Goal: Information Seeking & Learning: Find specific fact

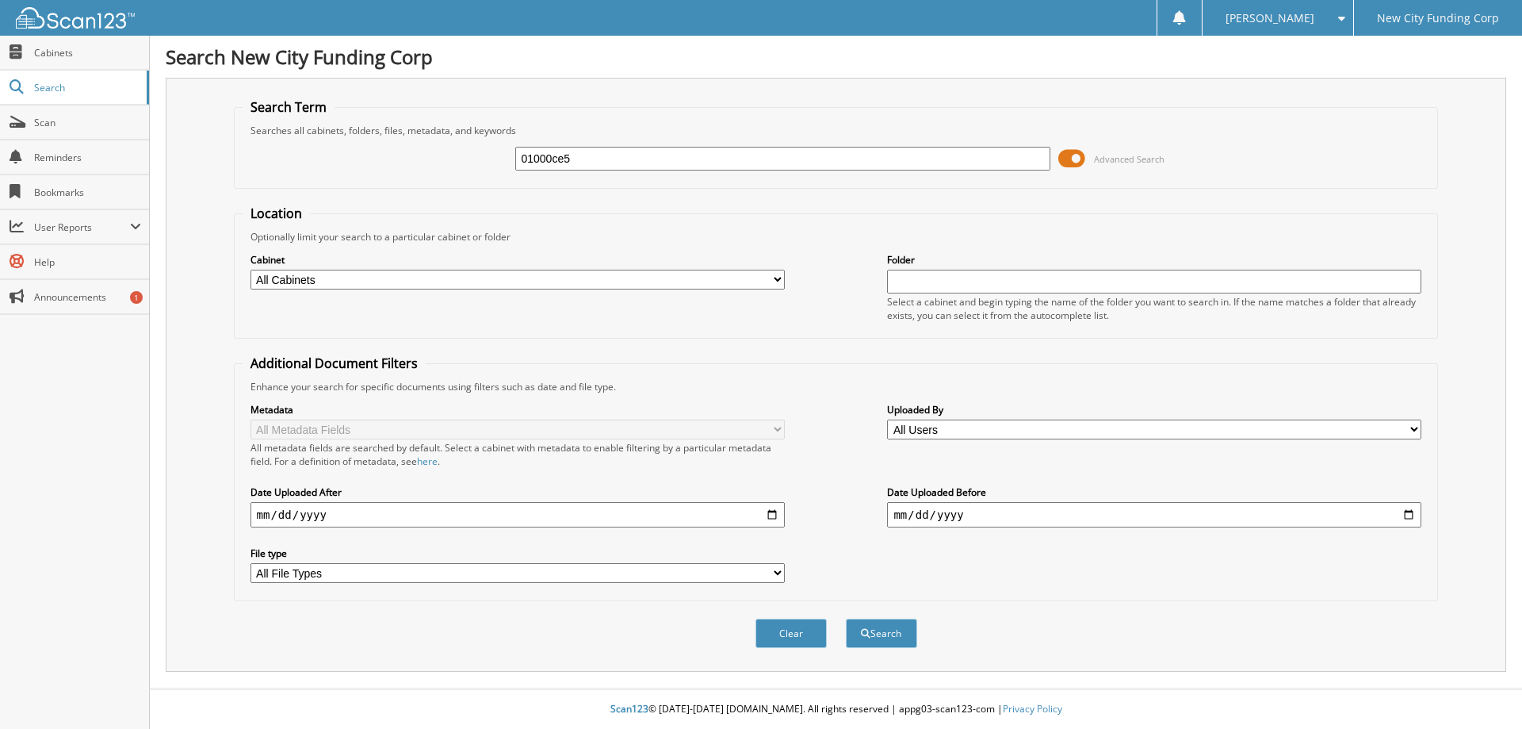
type input "01000ce5"
click at [846, 618] on button "Search" at bounding box center [881, 632] width 71 height 29
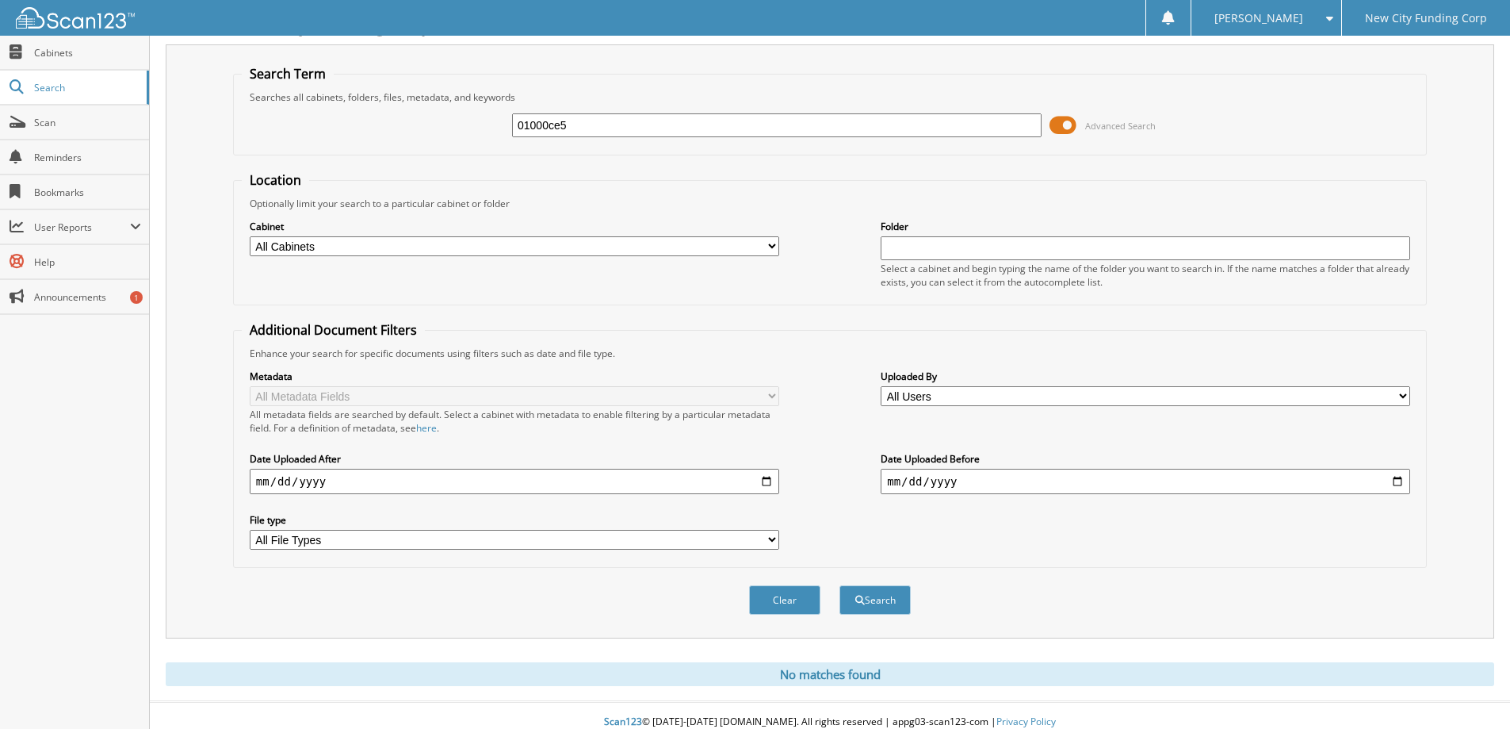
scroll to position [47, 0]
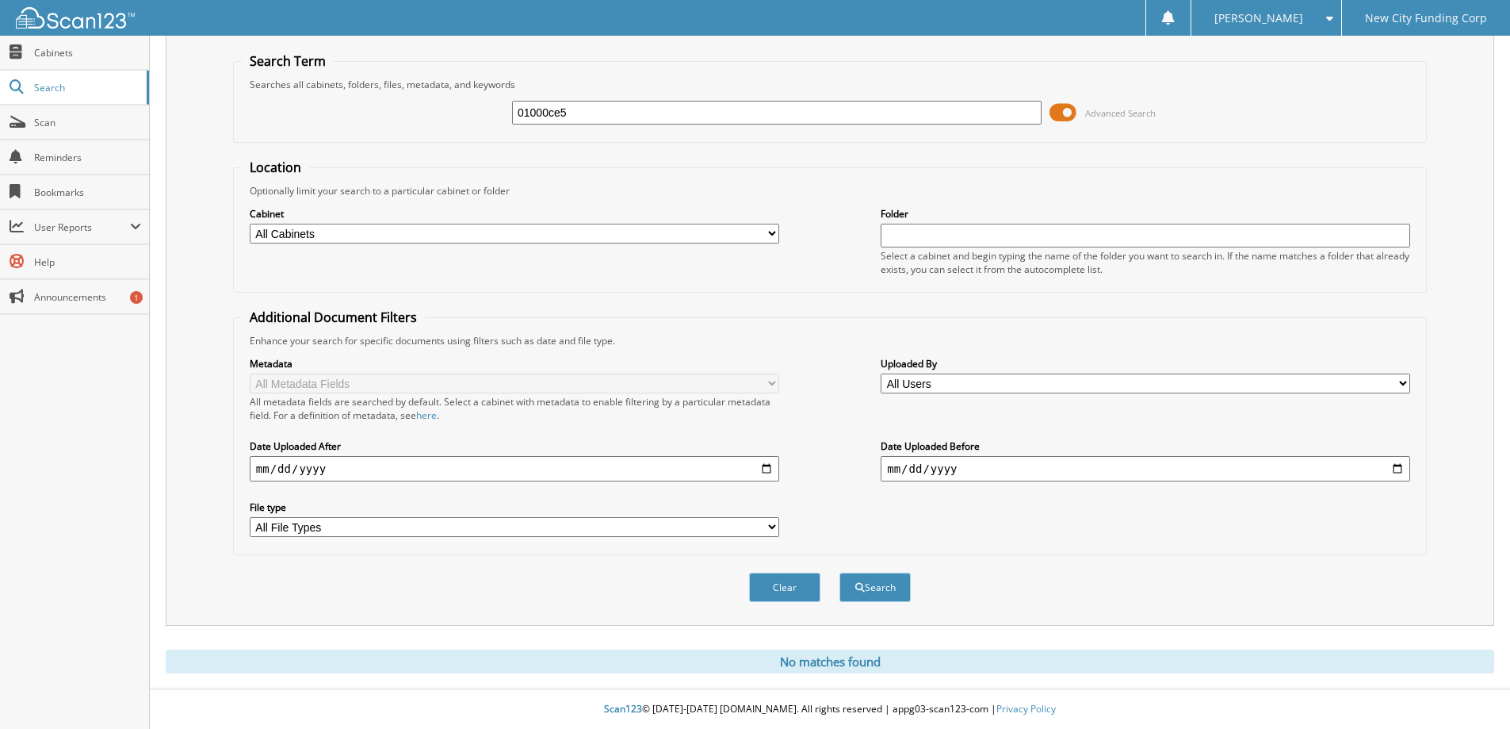
click at [572, 114] on input "01000ce5" at bounding box center [777, 113] width 530 height 24
type input "01000ce5-1"
click at [840, 572] on button "Search" at bounding box center [875, 586] width 71 height 29
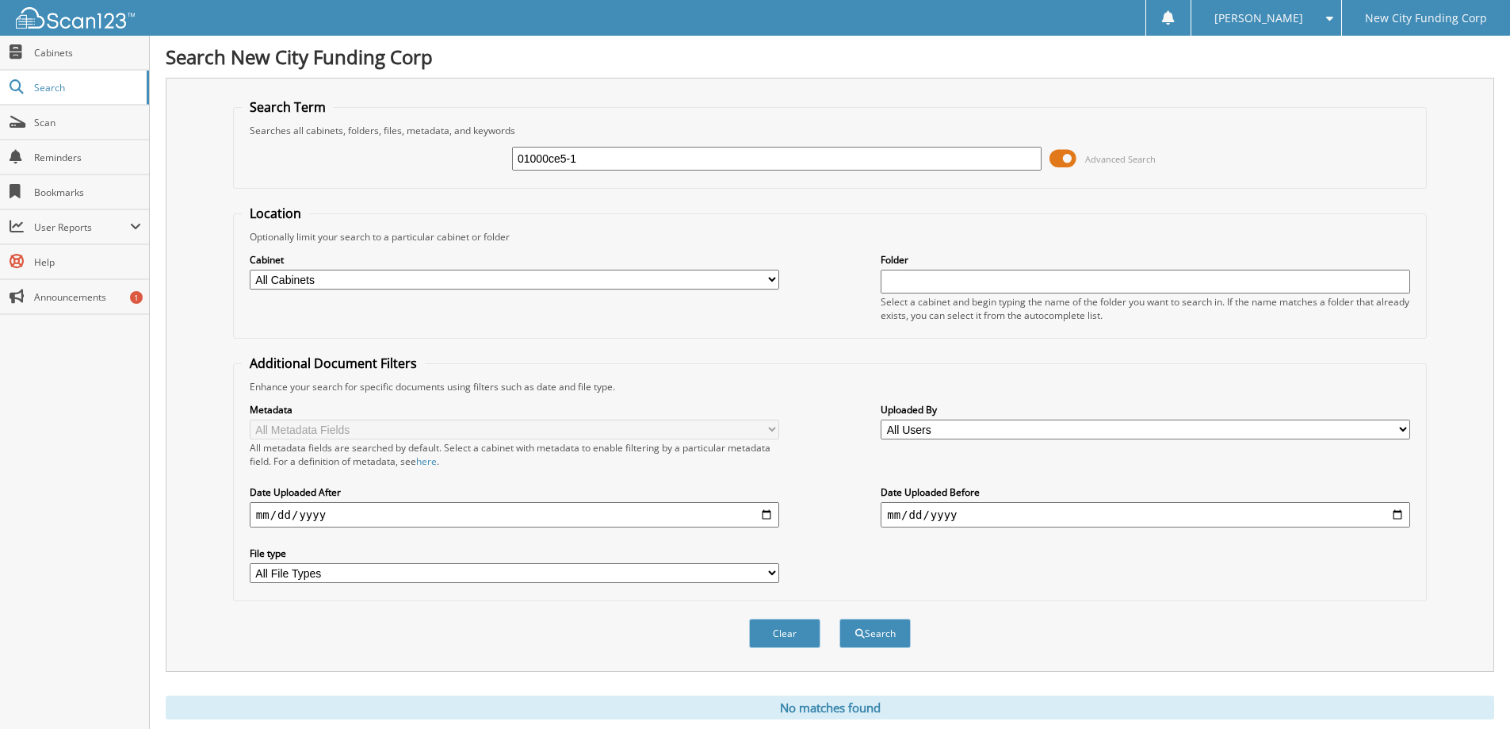
click at [555, 156] on input "01000ce5-1" at bounding box center [777, 159] width 530 height 24
type input "01000CE5-1"
click at [840, 618] on button "Search" at bounding box center [875, 632] width 71 height 29
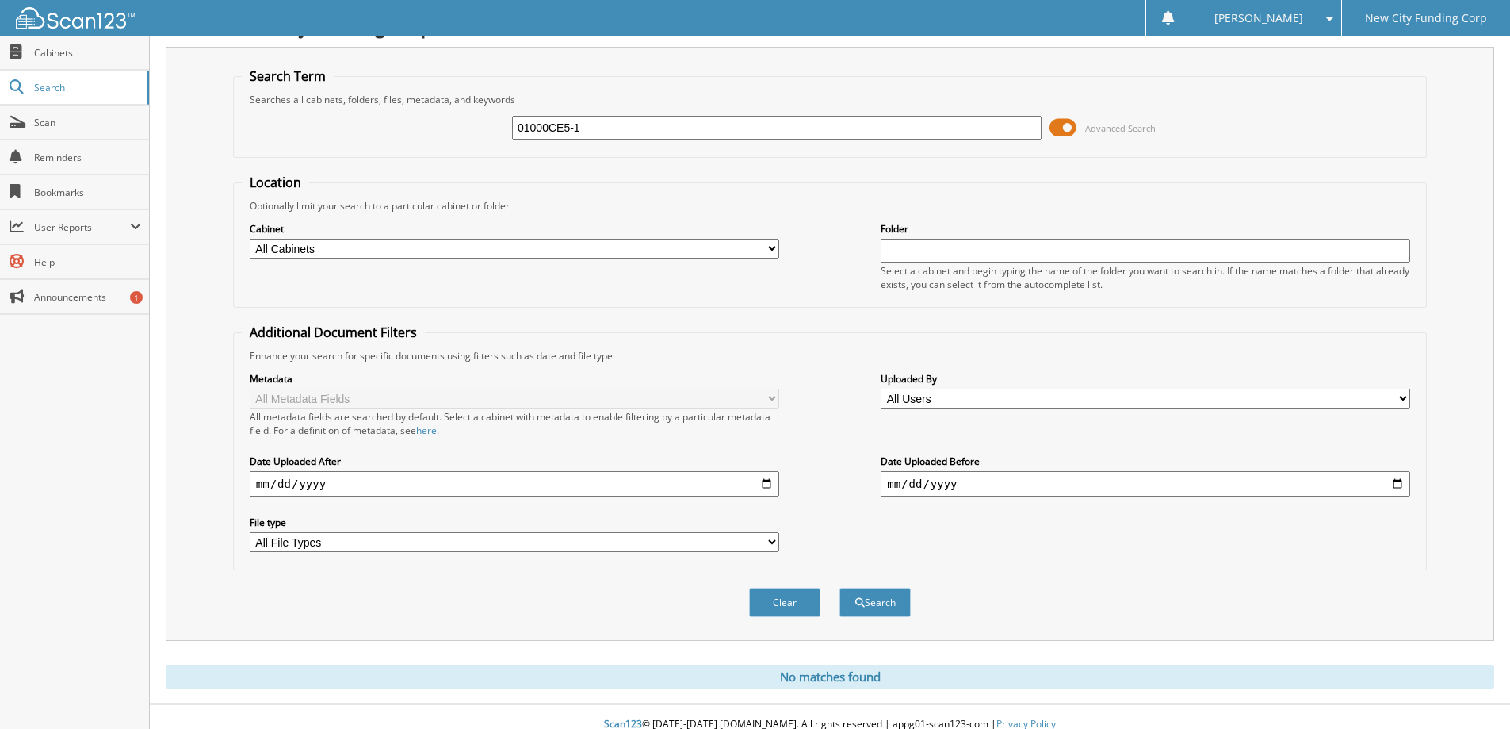
scroll to position [47, 0]
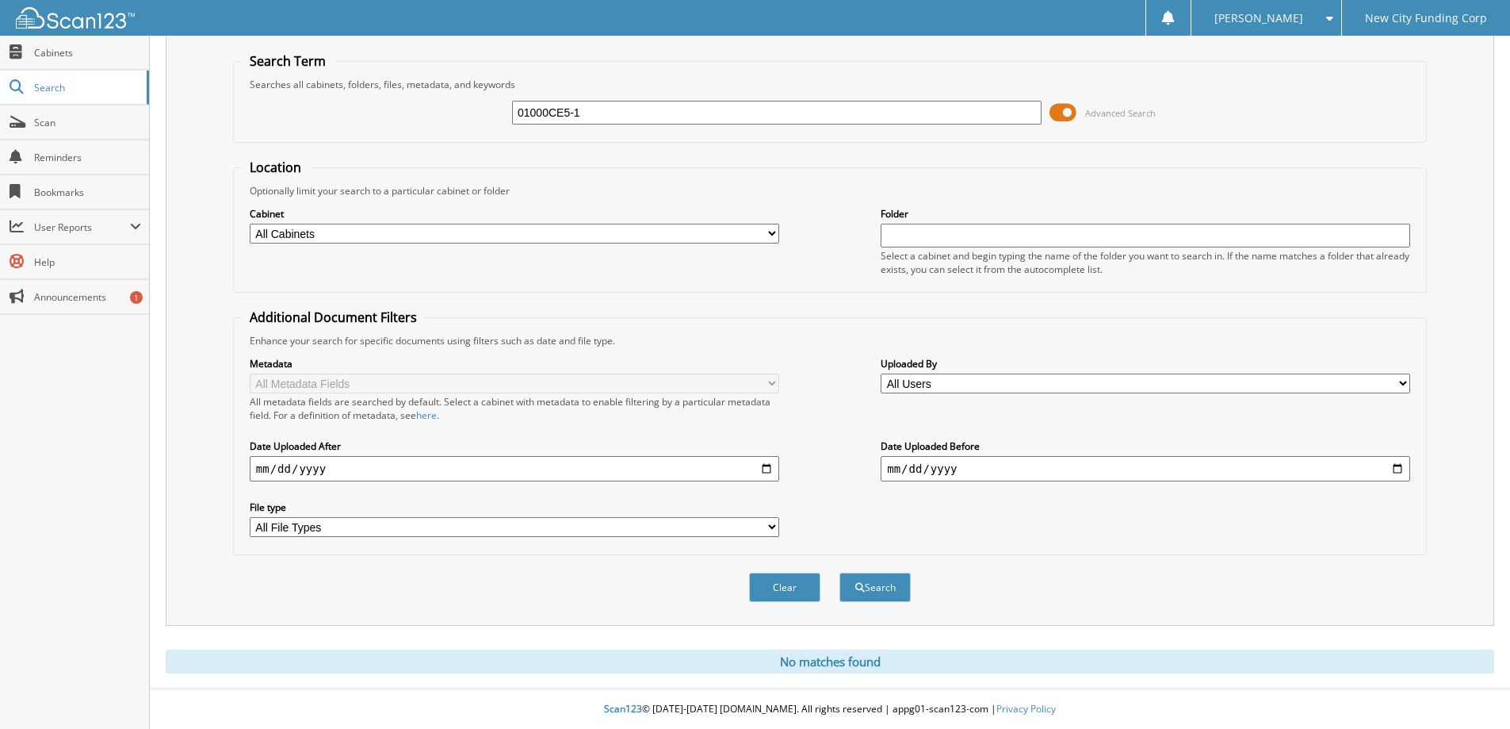
click at [598, 110] on input "01000CE5-1" at bounding box center [777, 113] width 530 height 24
type input "01000CE5"
click at [840, 572] on button "Search" at bounding box center [875, 586] width 71 height 29
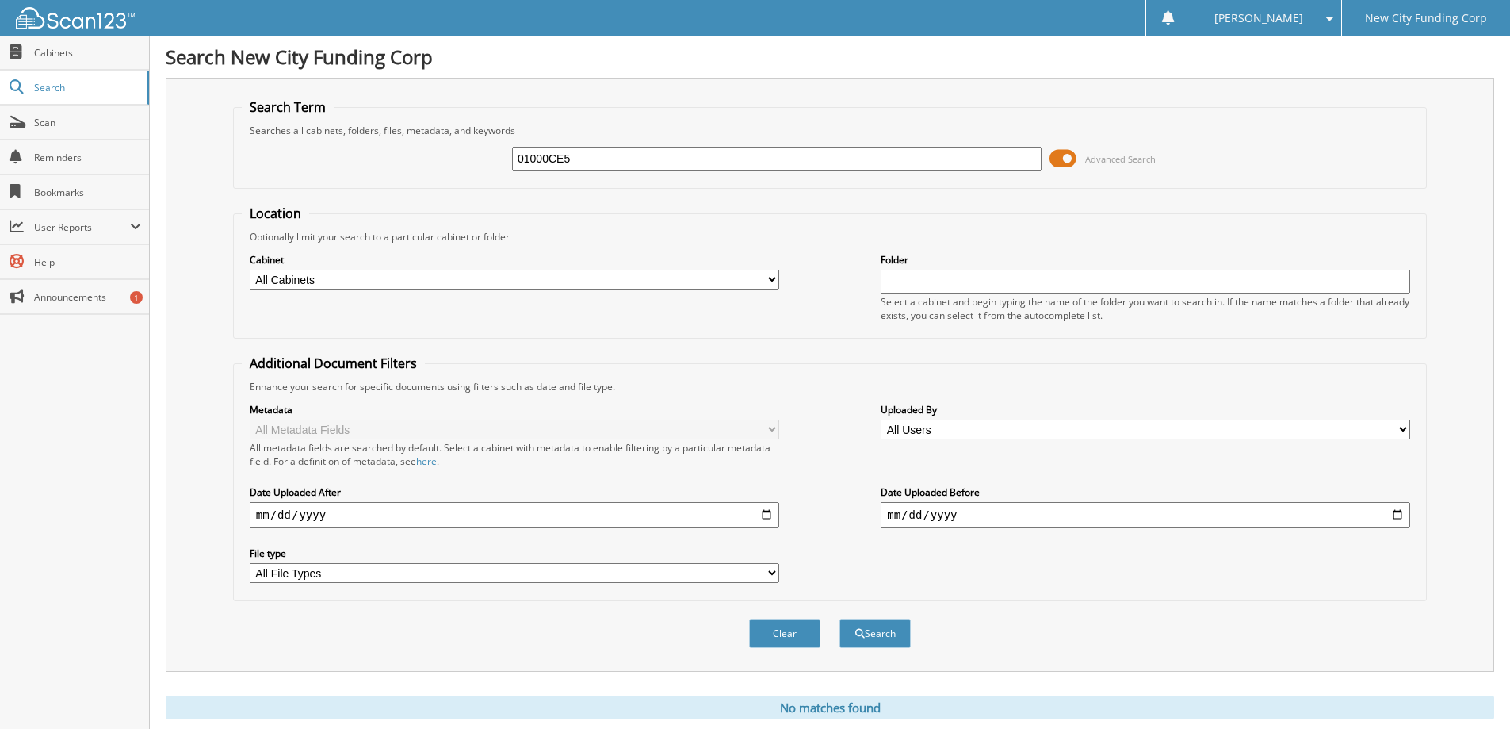
drag, startPoint x: 587, startPoint y: 162, endPoint x: 492, endPoint y: 145, distance: 95.8
click at [492, 145] on div "01000CE5 Advanced Search" at bounding box center [830, 158] width 1177 height 43
type input "[PERSON_NAME]"
click at [840, 618] on button "Search" at bounding box center [875, 632] width 71 height 29
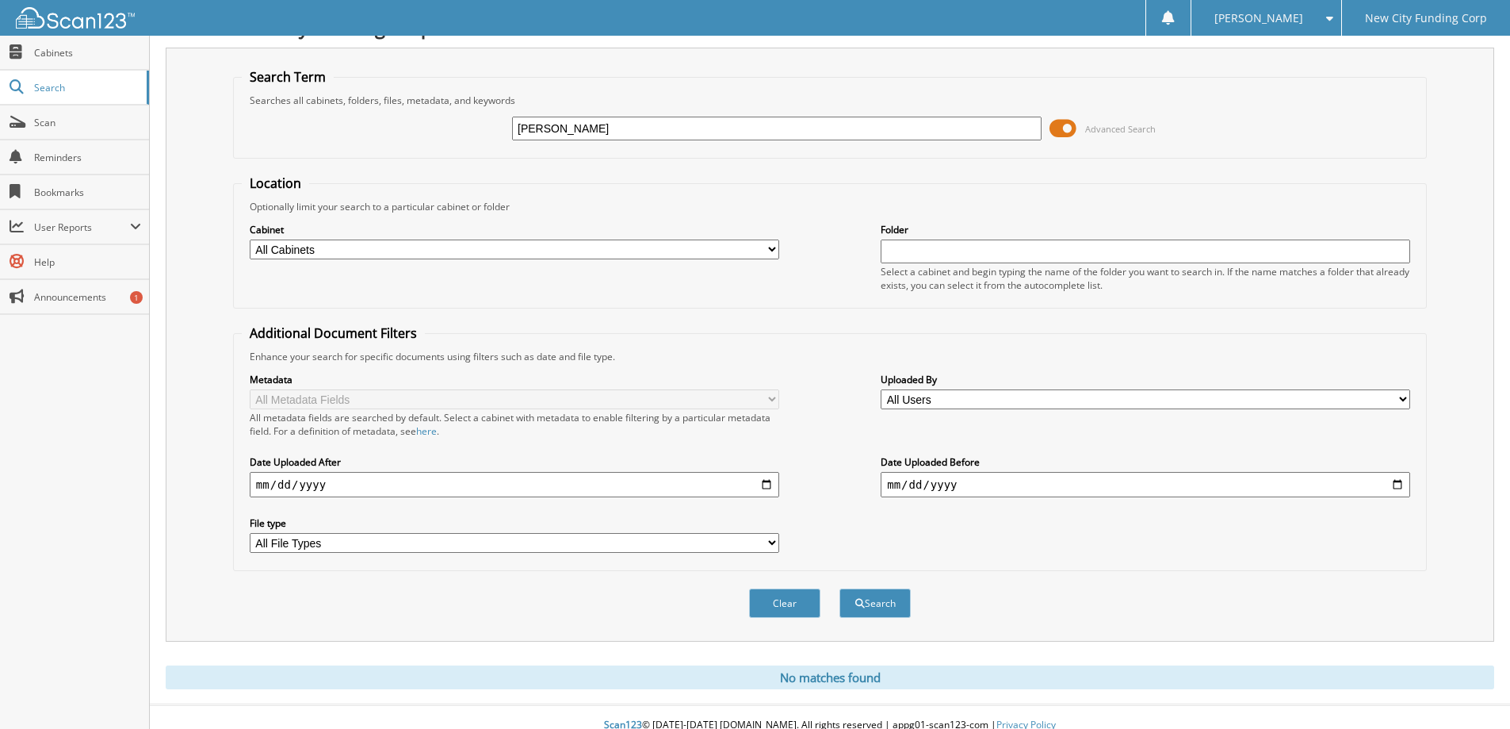
scroll to position [47, 0]
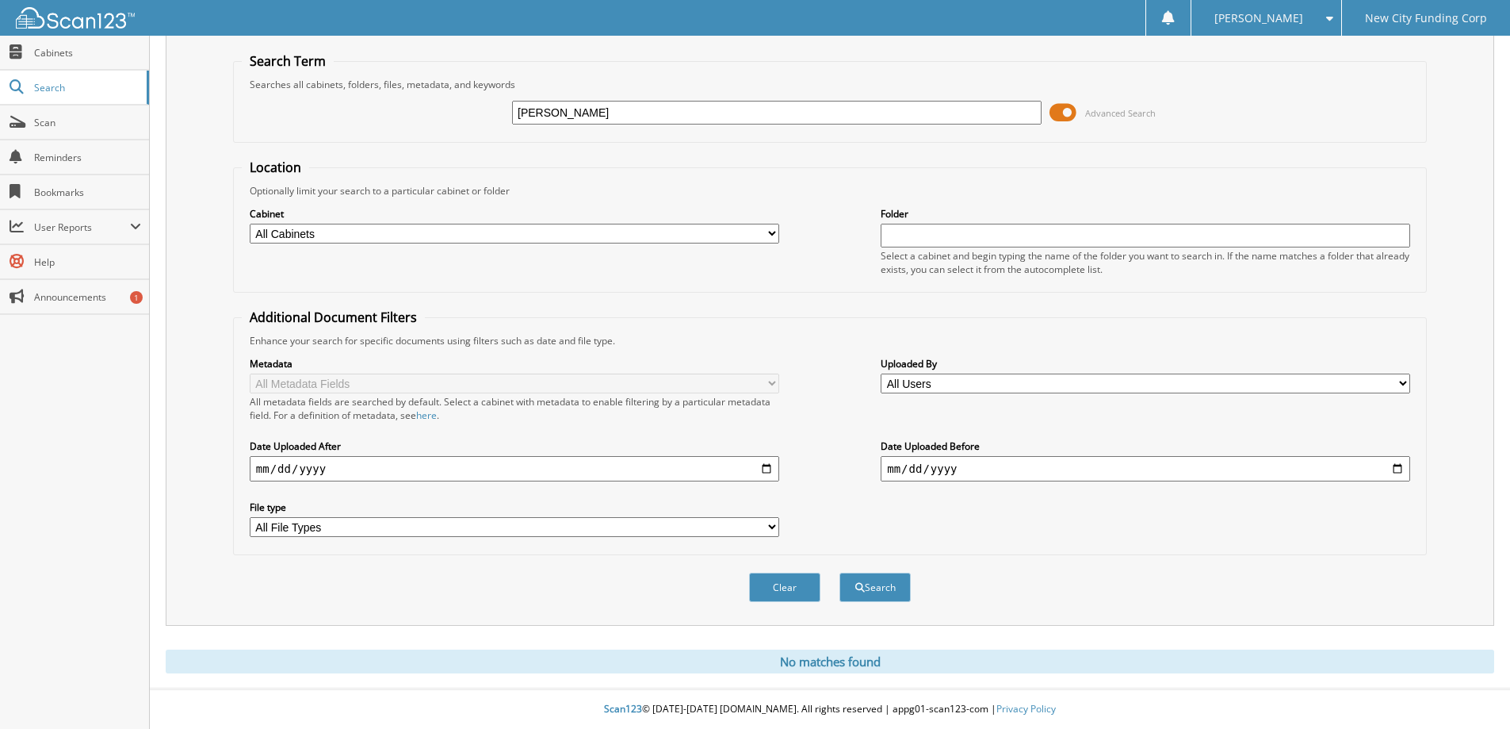
drag, startPoint x: 606, startPoint y: 112, endPoint x: 473, endPoint y: 112, distance: 132.4
click at [473, 112] on div "[PERSON_NAME] Advanced Search" at bounding box center [830, 112] width 1177 height 43
type input "[PERSON_NAME]"
click at [840, 572] on button "Search" at bounding box center [875, 586] width 71 height 29
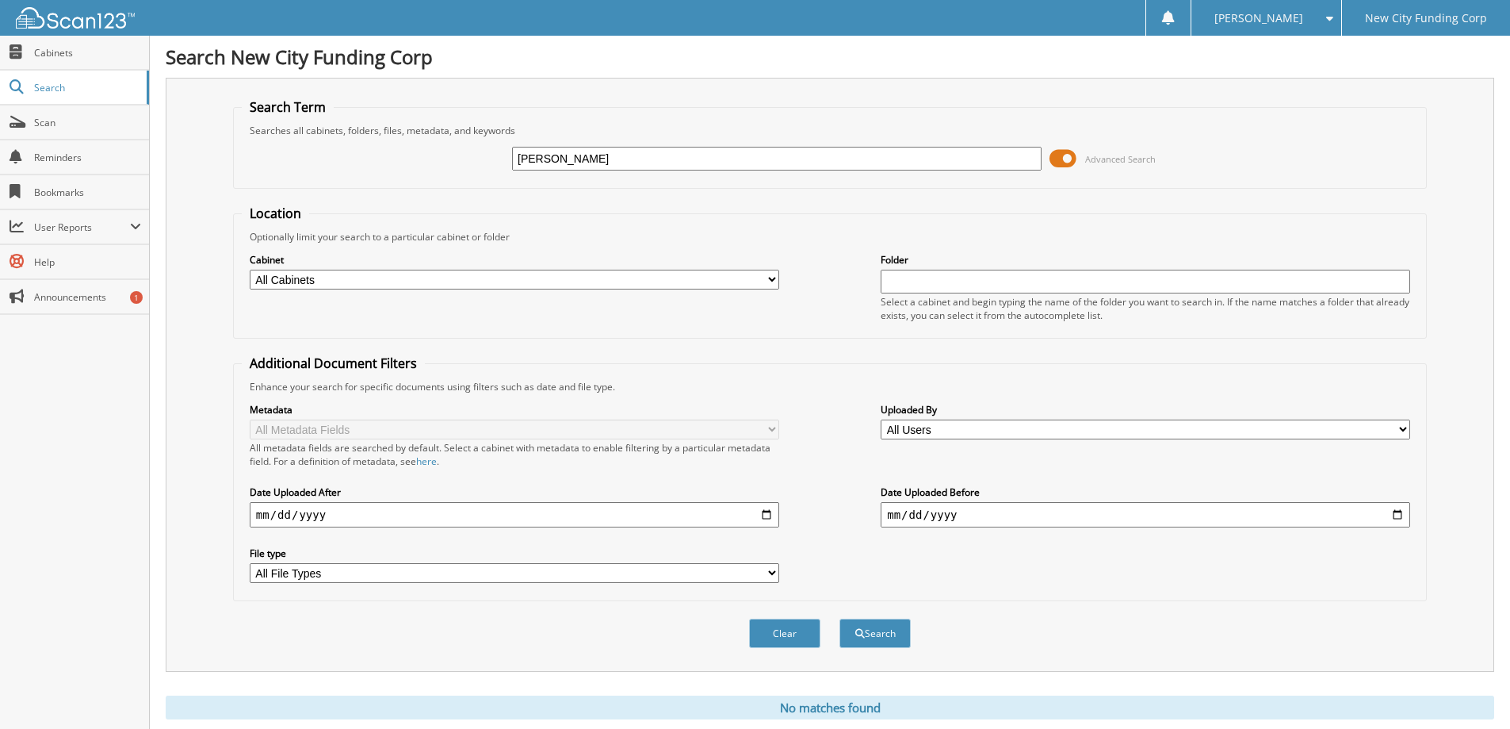
click at [607, 161] on input "reyes darlene" at bounding box center [777, 159] width 530 height 24
drag, startPoint x: 607, startPoint y: 161, endPoint x: 386, endPoint y: 77, distance: 236.6
click at [386, 77] on div "Search New City Funding Corp Search Term Searches all cabinets, folders, files,…" at bounding box center [830, 387] width 1360 height 775
type input "[PERSON_NAME]"
click at [840, 618] on button "Search" at bounding box center [875, 632] width 71 height 29
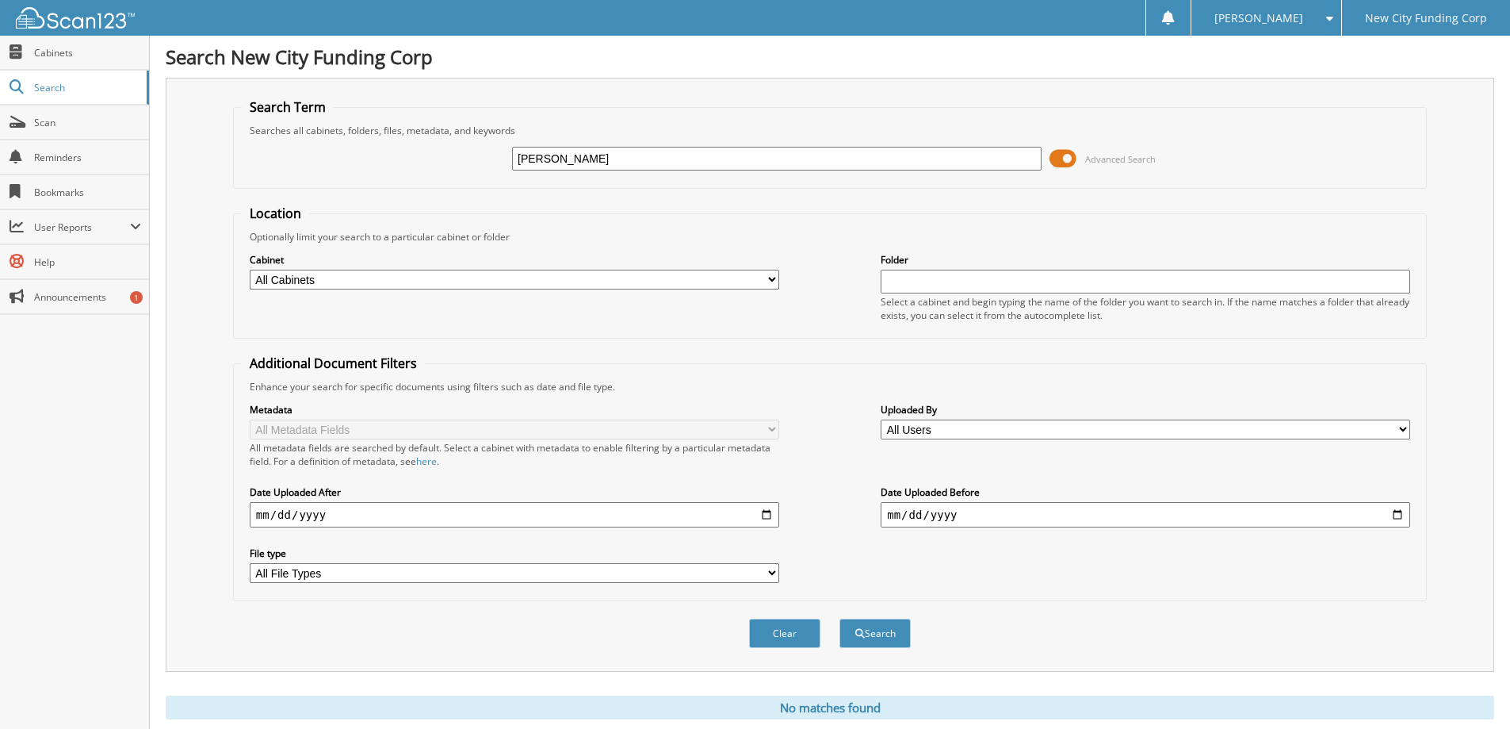
drag, startPoint x: 358, startPoint y: 121, endPoint x: 322, endPoint y: 106, distance: 39.5
click at [335, 121] on fieldset "Search Term Searches all cabinets, folders, files, metadata, and keywords Darle…" at bounding box center [830, 143] width 1194 height 90
type input "r"
type input "[PERSON_NAME]"
click at [840, 618] on button "Search" at bounding box center [875, 632] width 71 height 29
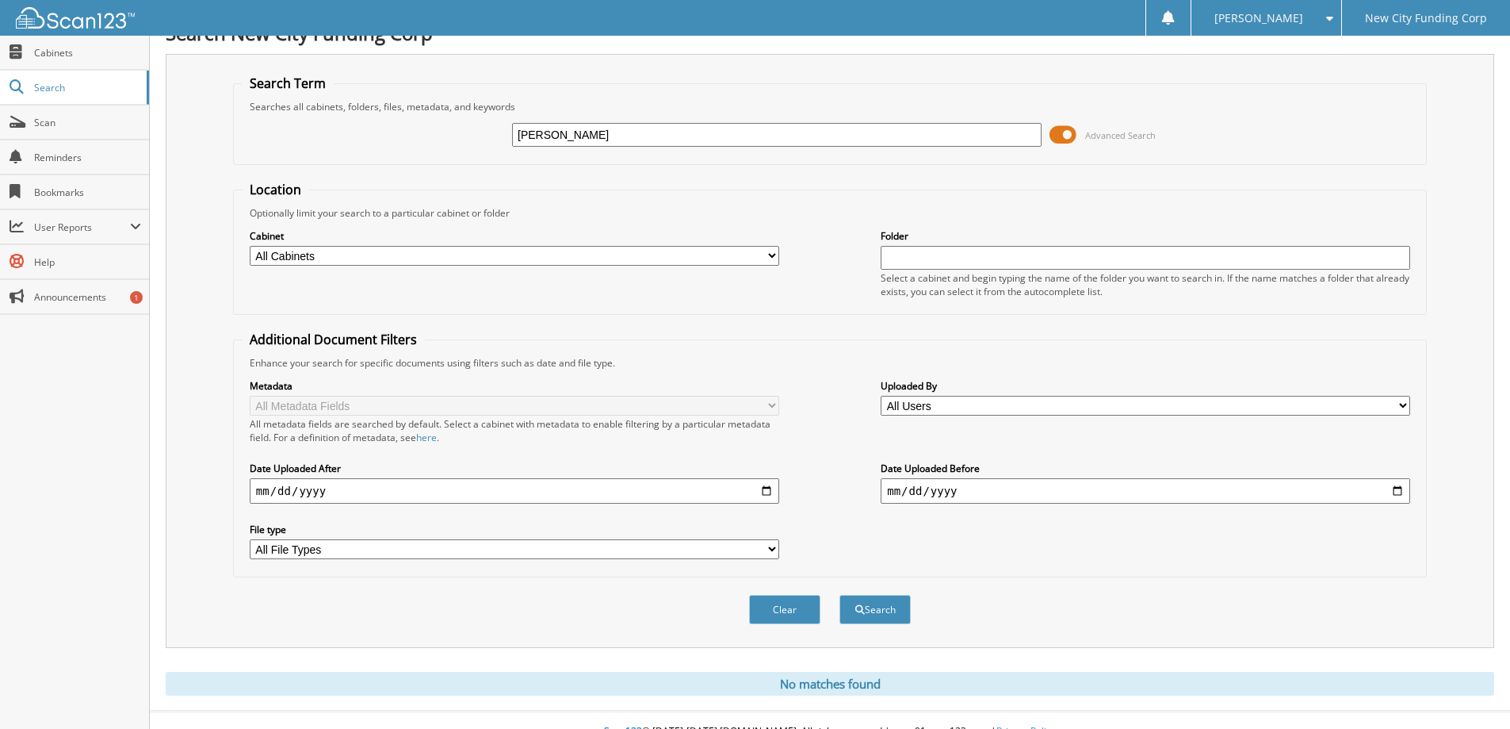
scroll to position [47, 0]
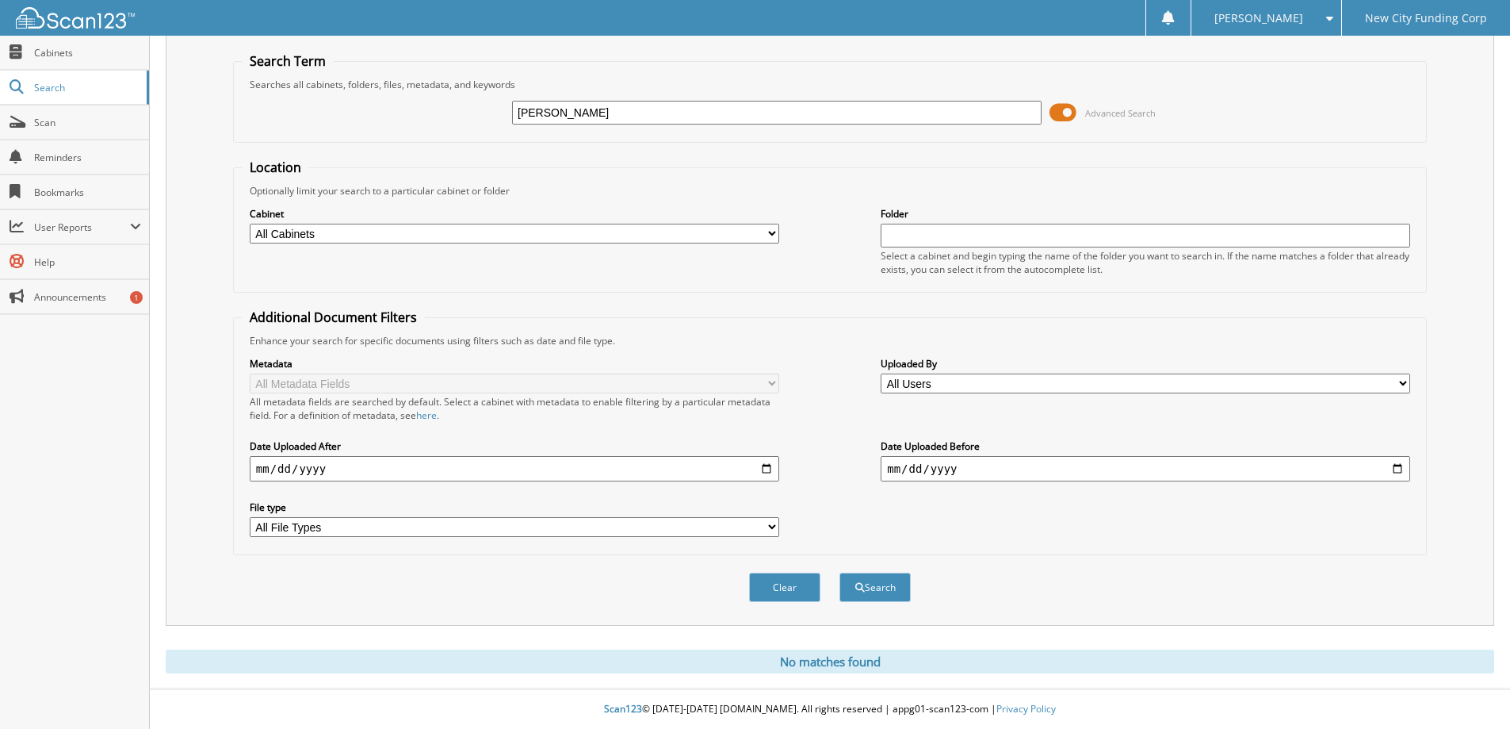
click at [610, 104] on input "[PERSON_NAME]" at bounding box center [777, 113] width 530 height 24
drag, startPoint x: 614, startPoint y: 110, endPoint x: 472, endPoint y: 97, distance: 142.6
click at [472, 97] on div "[PERSON_NAME] Advanced Search" at bounding box center [830, 112] width 1177 height 43
click at [604, 118] on input "108" at bounding box center [777, 113] width 530 height 24
type input "108625"
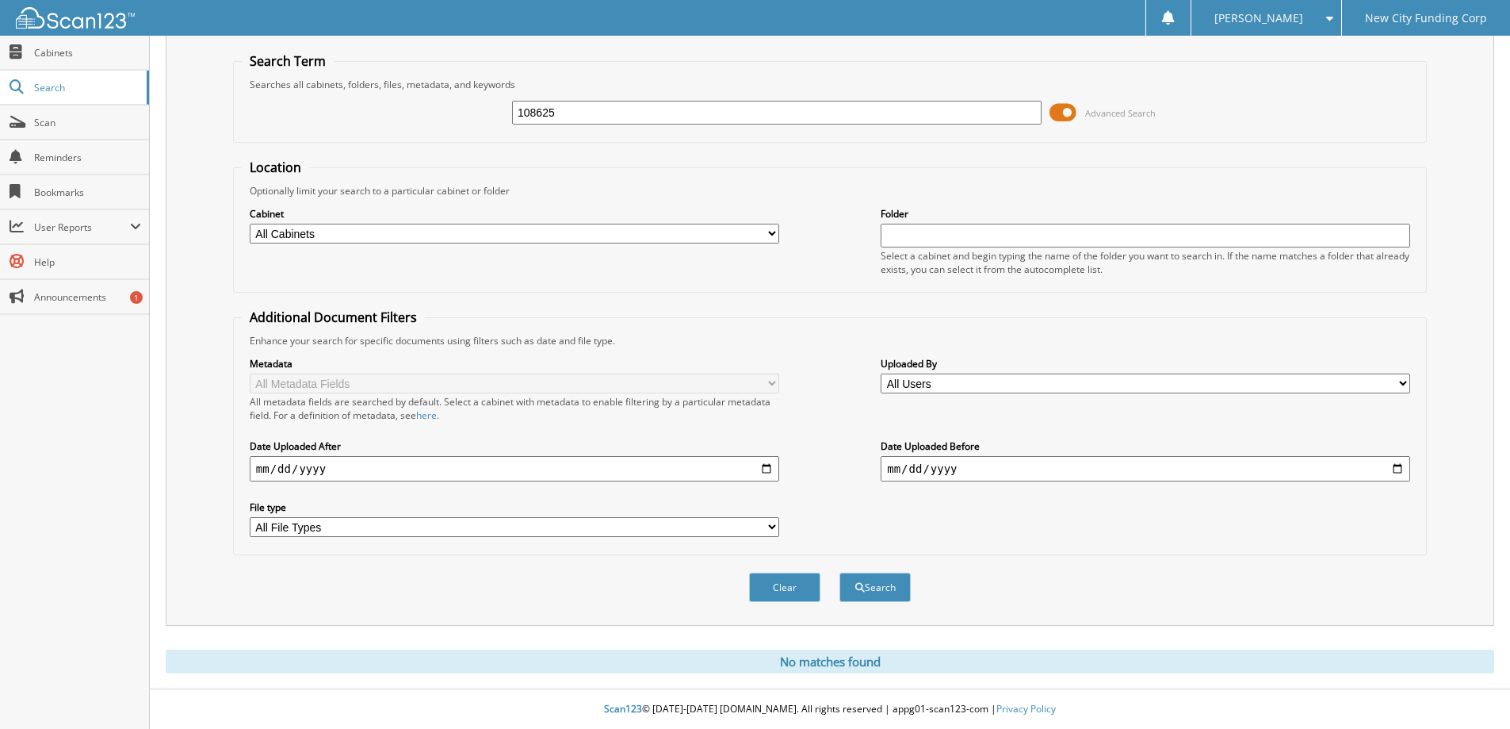
click at [840, 572] on button "Search" at bounding box center [875, 586] width 71 height 29
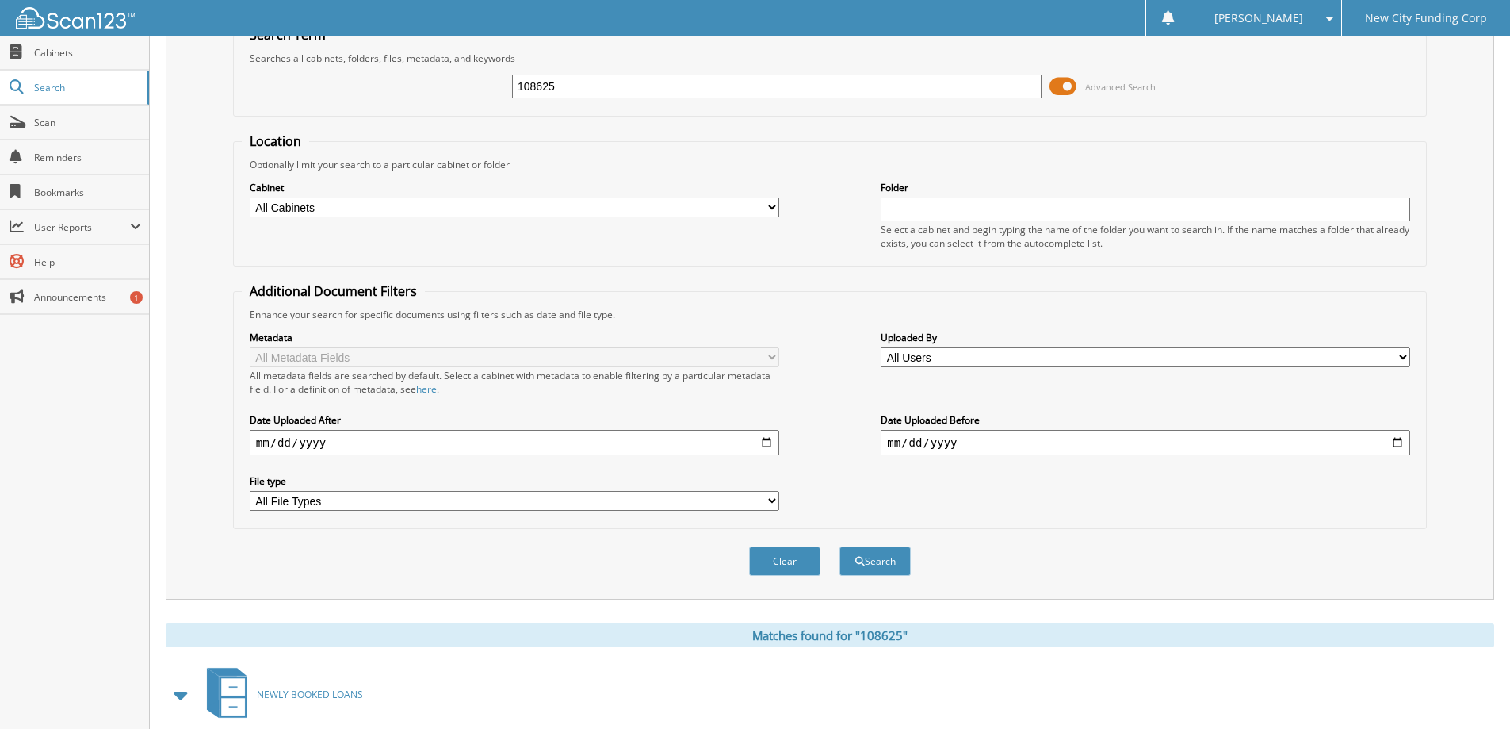
scroll to position [246, 0]
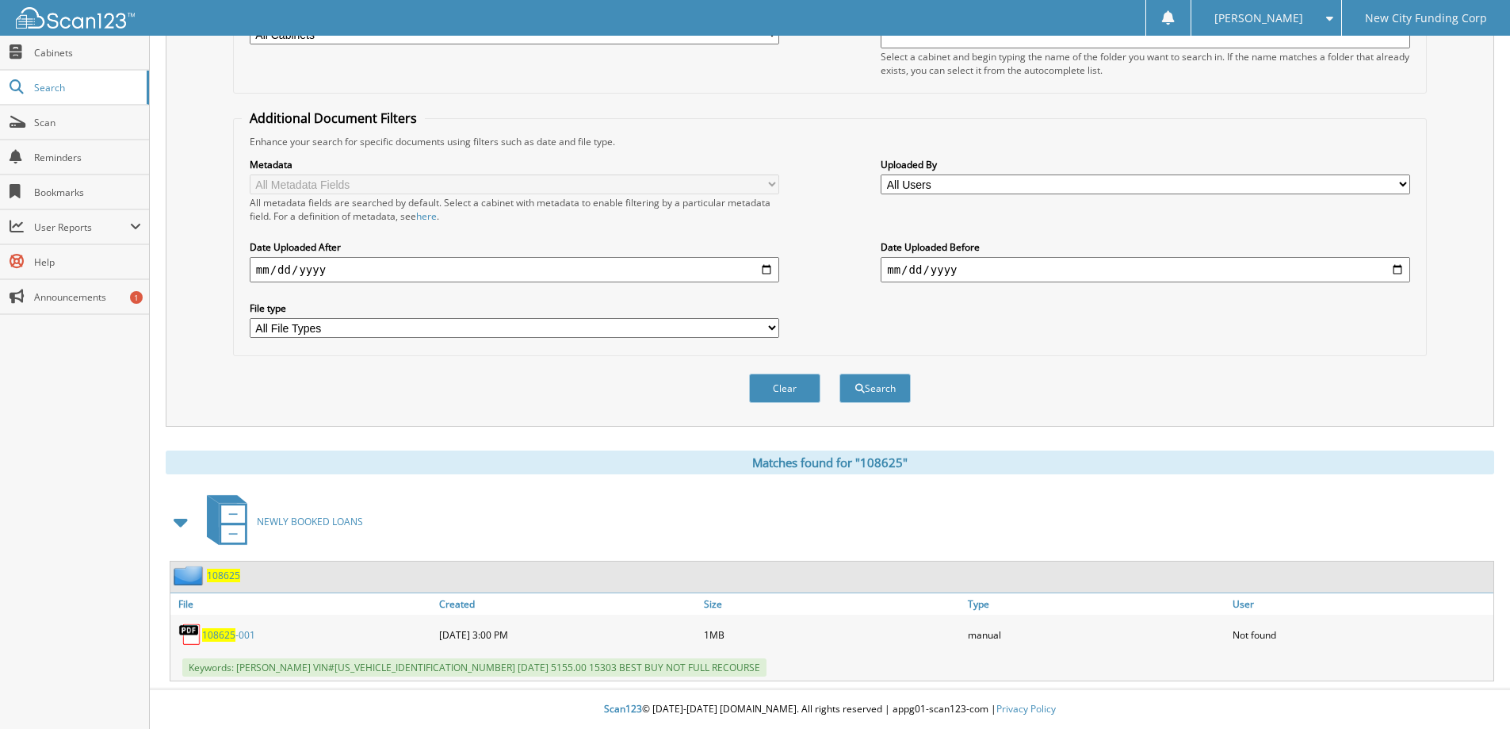
click at [226, 633] on span "108625" at bounding box center [218, 634] width 33 height 13
